Goal: Task Accomplishment & Management: Manage account settings

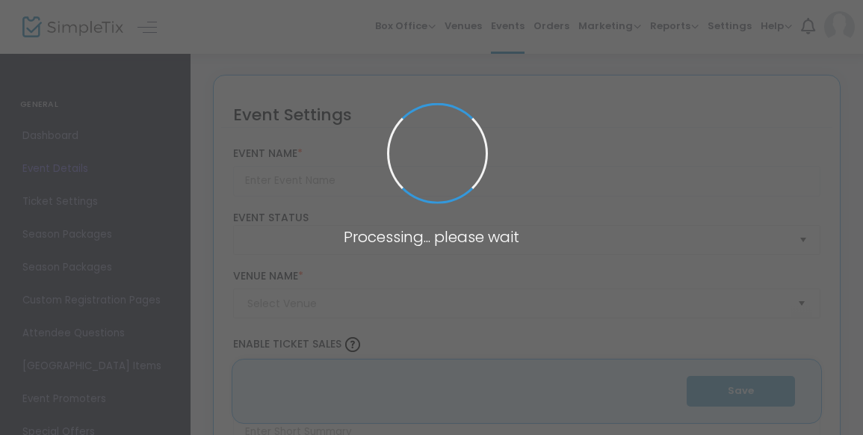
type input "[PERSON_NAME] and the Giant Peach"
type textarea "An orphan boy enters a gigantic, magical peach and has a wild, cross-world adve…"
type input "Buy Tickets"
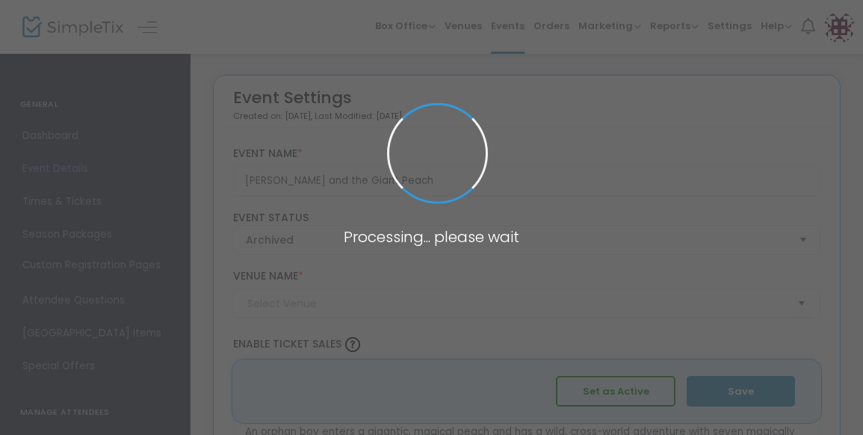
type input "[PERSON_NAME][GEOGRAPHIC_DATA]"
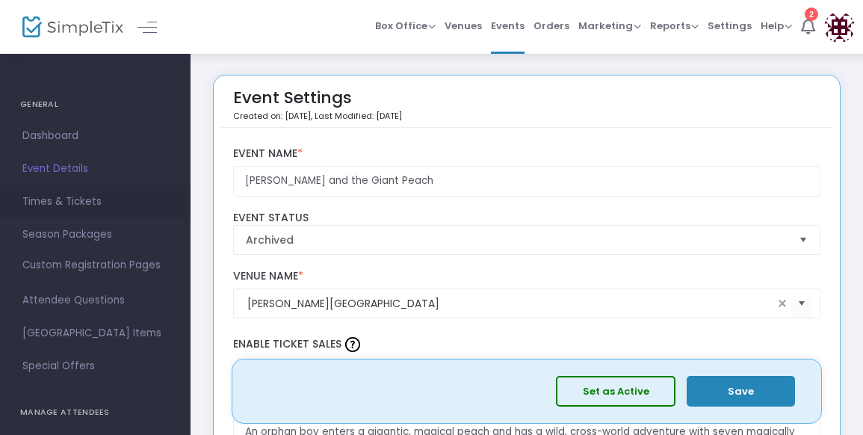
click at [63, 203] on span "Times & Tickets" at bounding box center [95, 201] width 146 height 19
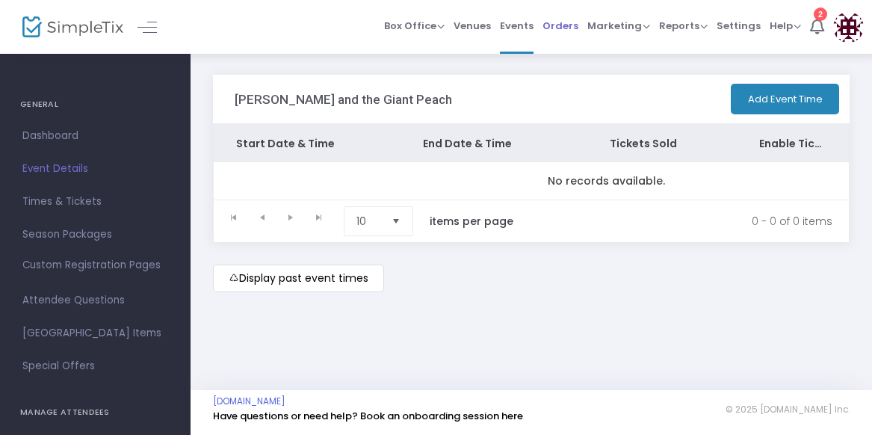
click at [567, 30] on span "Orders" at bounding box center [560, 26] width 36 height 38
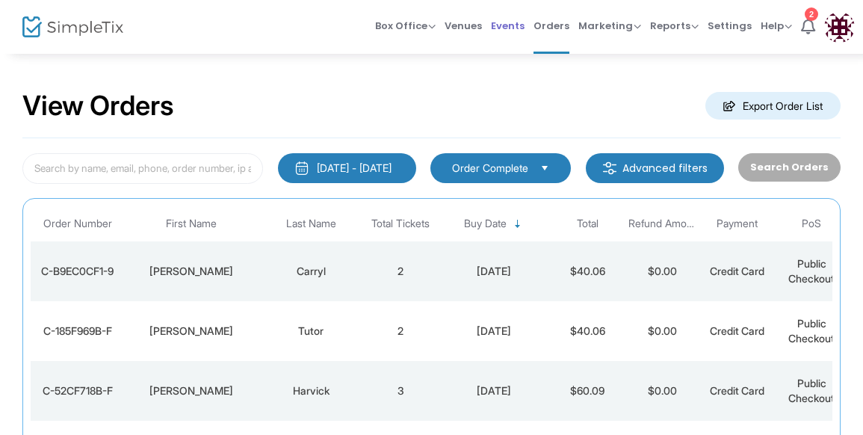
click at [498, 22] on span "Events" at bounding box center [508, 26] width 34 height 38
